Goal: Transaction & Acquisition: Purchase product/service

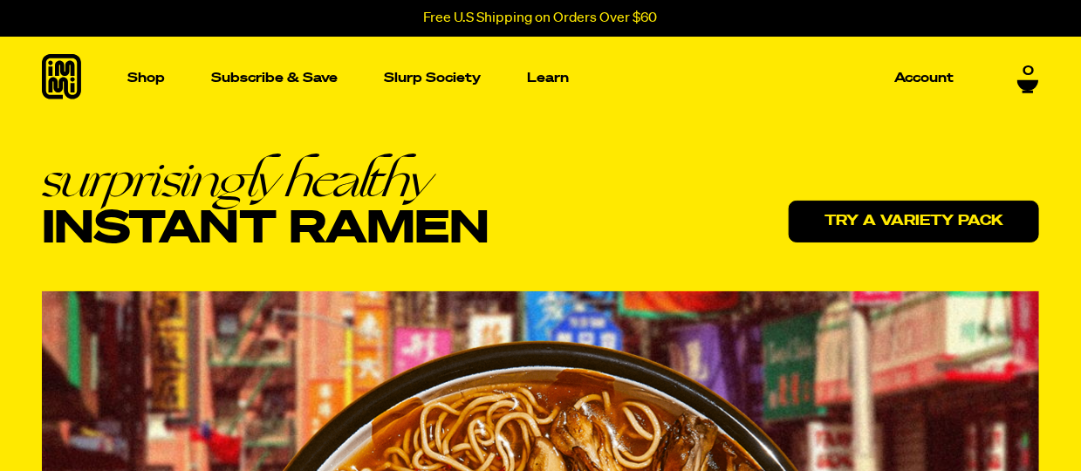
click at [877, 223] on link "Try a variety pack" at bounding box center [914, 222] width 250 height 42
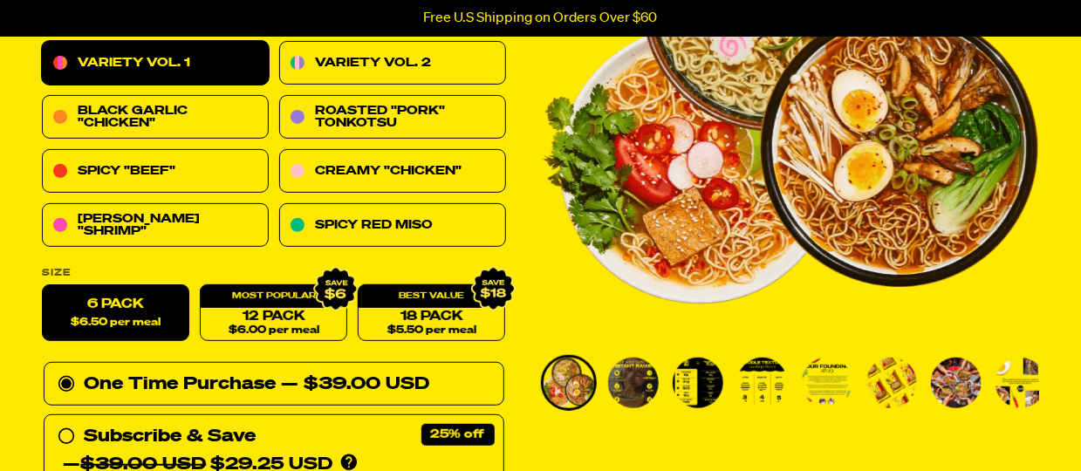
scroll to position [302, 0]
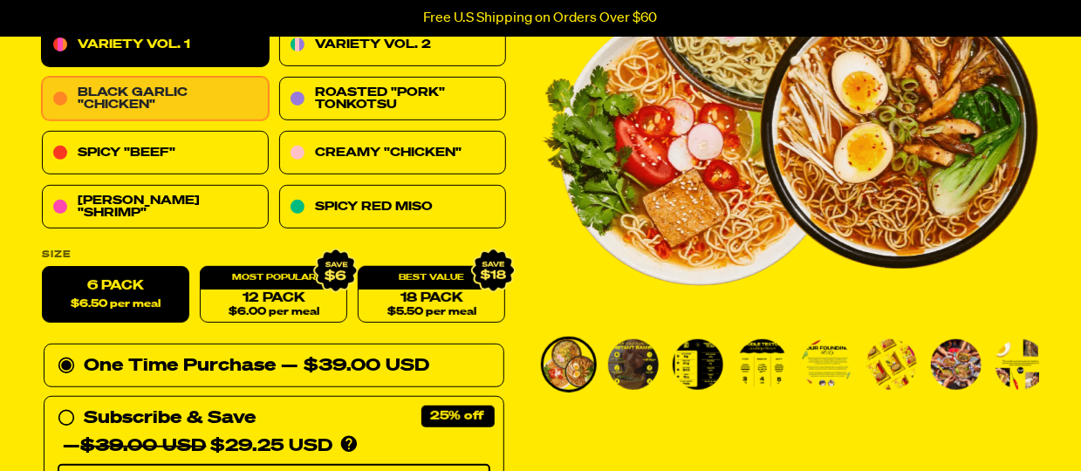
click at [163, 90] on link "Black Garlic "Chicken"" at bounding box center [155, 100] width 227 height 44
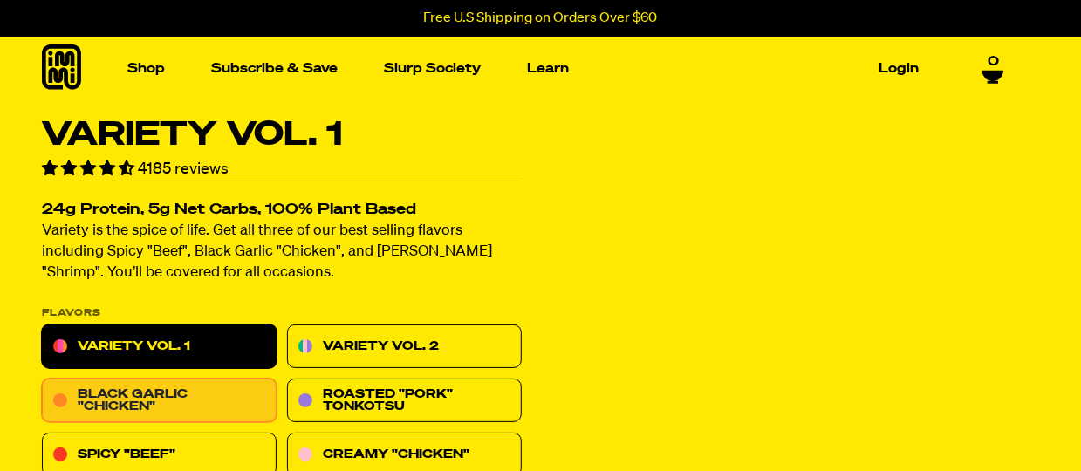
click at [147, 387] on link "Black Garlic "Chicken"" at bounding box center [159, 402] width 235 height 44
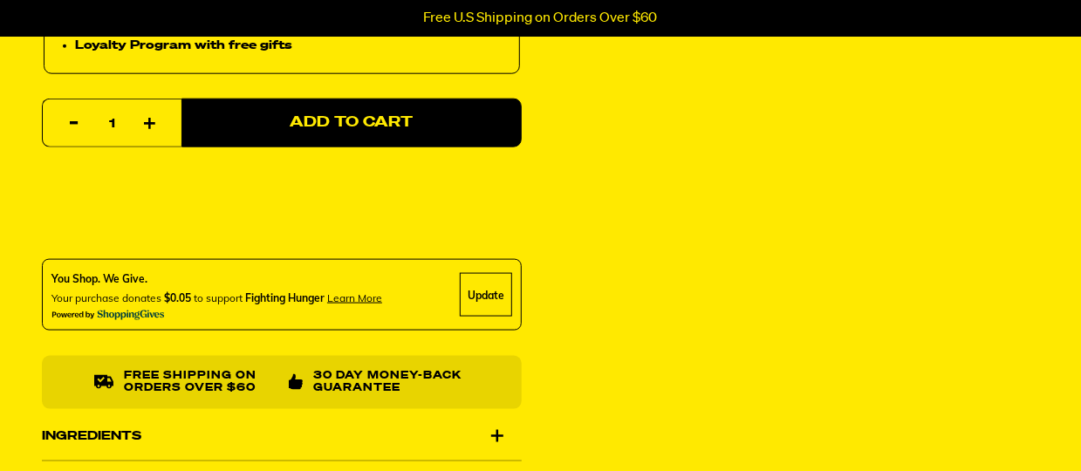
scroll to position [852, 0]
